Goal: Obtain resource: Obtain resource

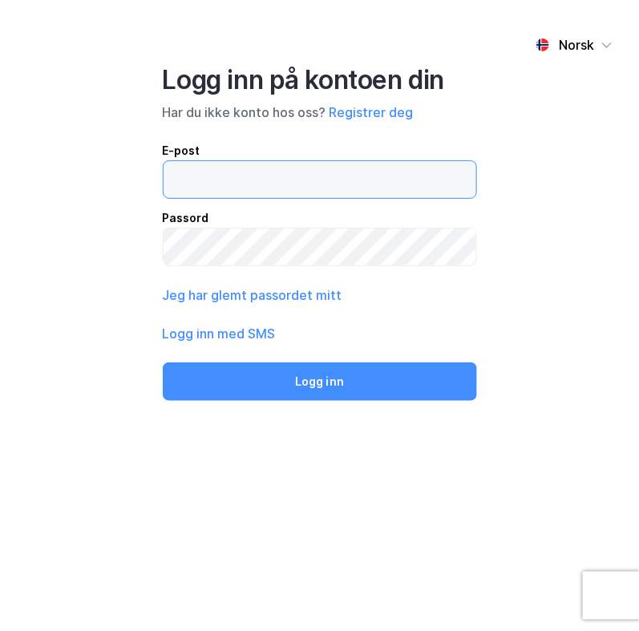
click at [204, 176] on input "email" at bounding box center [320, 179] width 313 height 37
type input "[EMAIL_ADDRESS][DOMAIN_NAME]"
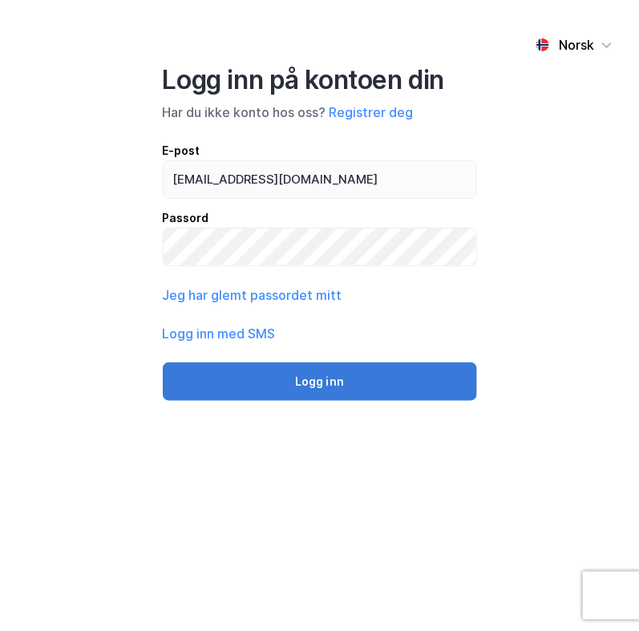
click at [313, 378] on button "Logg inn" at bounding box center [320, 381] width 314 height 38
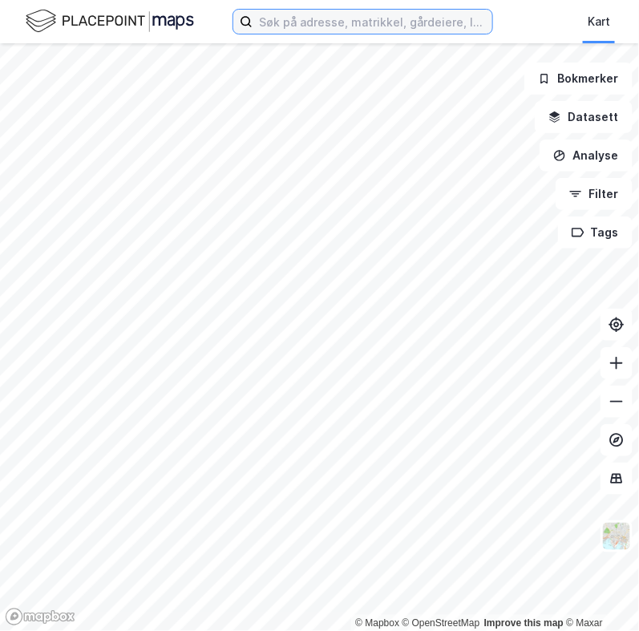
click at [302, 18] on input at bounding box center [373, 22] width 240 height 24
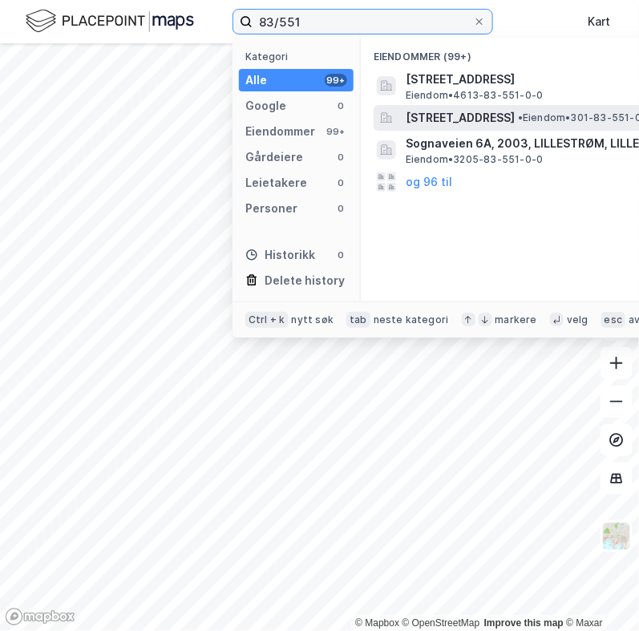
type input "83/551"
click at [415, 112] on span "[STREET_ADDRESS]" at bounding box center [460, 117] width 109 height 19
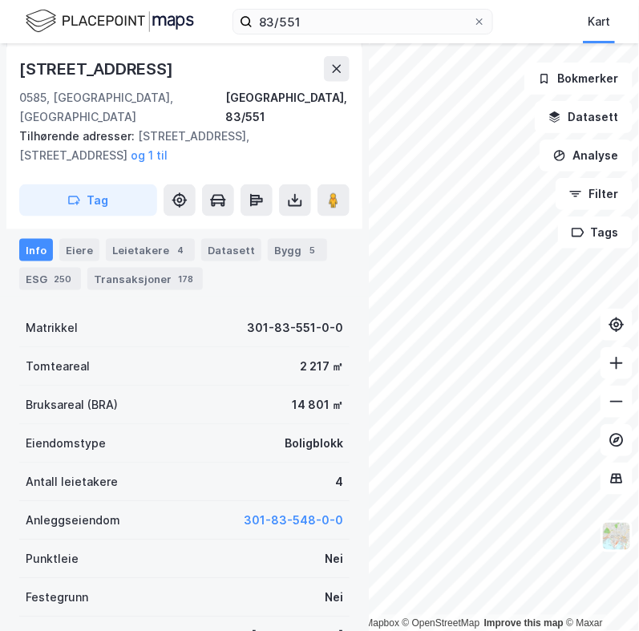
scroll to position [352, 0]
click at [80, 242] on div "Eiere" at bounding box center [79, 250] width 40 height 22
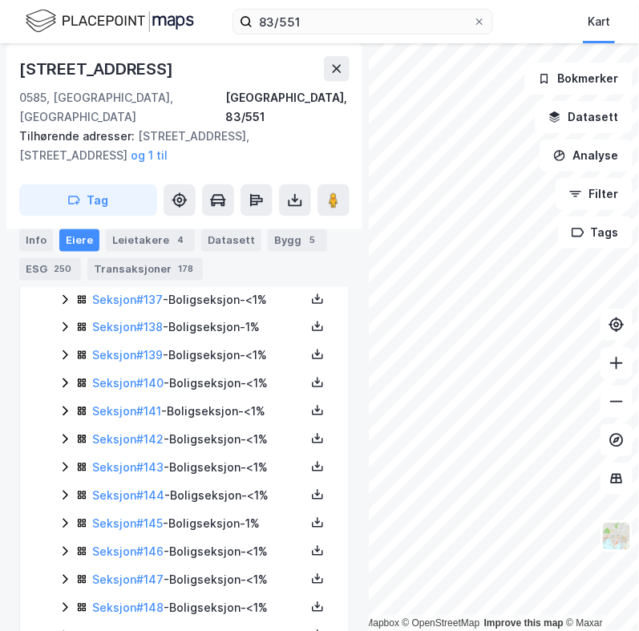
scroll to position [4279, 0]
click at [315, 496] on icon at bounding box center [318, 493] width 6 height 3
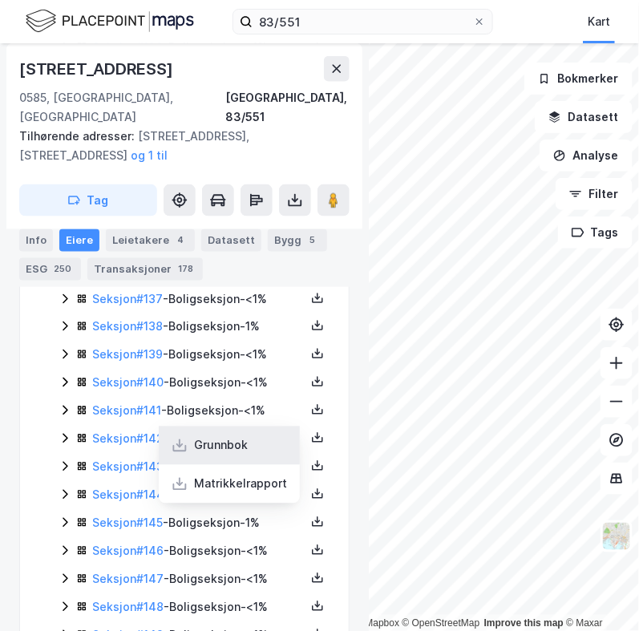
click at [237, 465] on div "Grunnbok" at bounding box center [229, 446] width 141 height 38
